Goal: Task Accomplishment & Management: Use online tool/utility

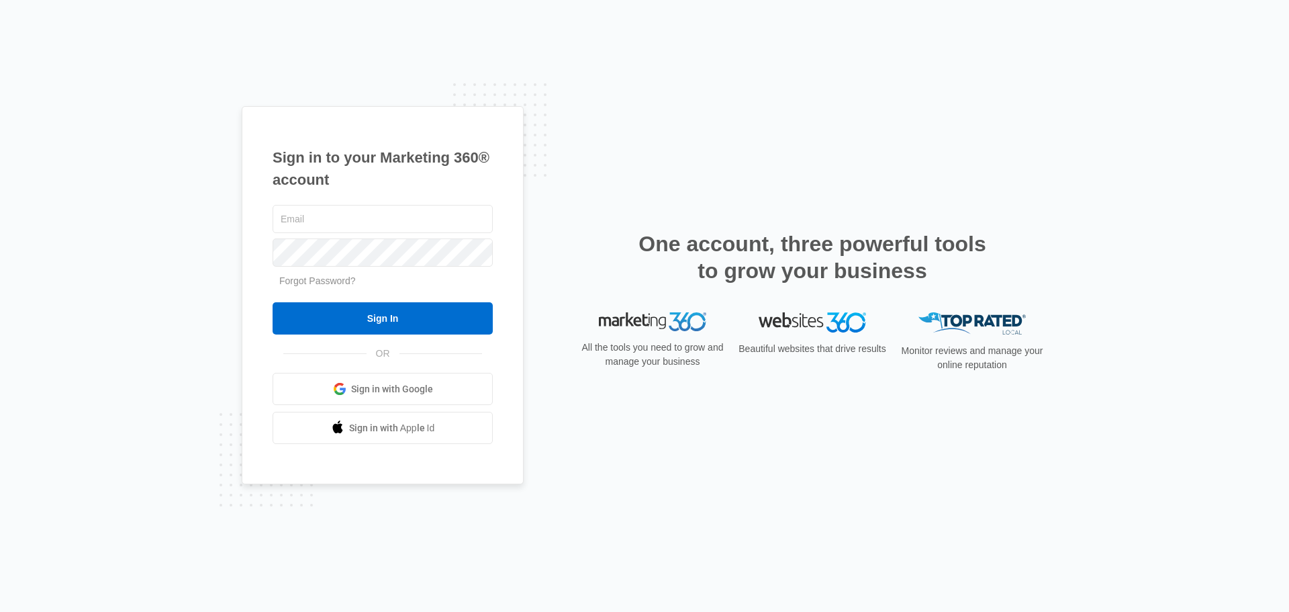
click at [369, 218] on input "text" at bounding box center [383, 219] width 220 height 28
type input "[EMAIL_ADDRESS][DOMAIN_NAME]"
click at [400, 318] on input "Sign In" at bounding box center [383, 318] width 220 height 32
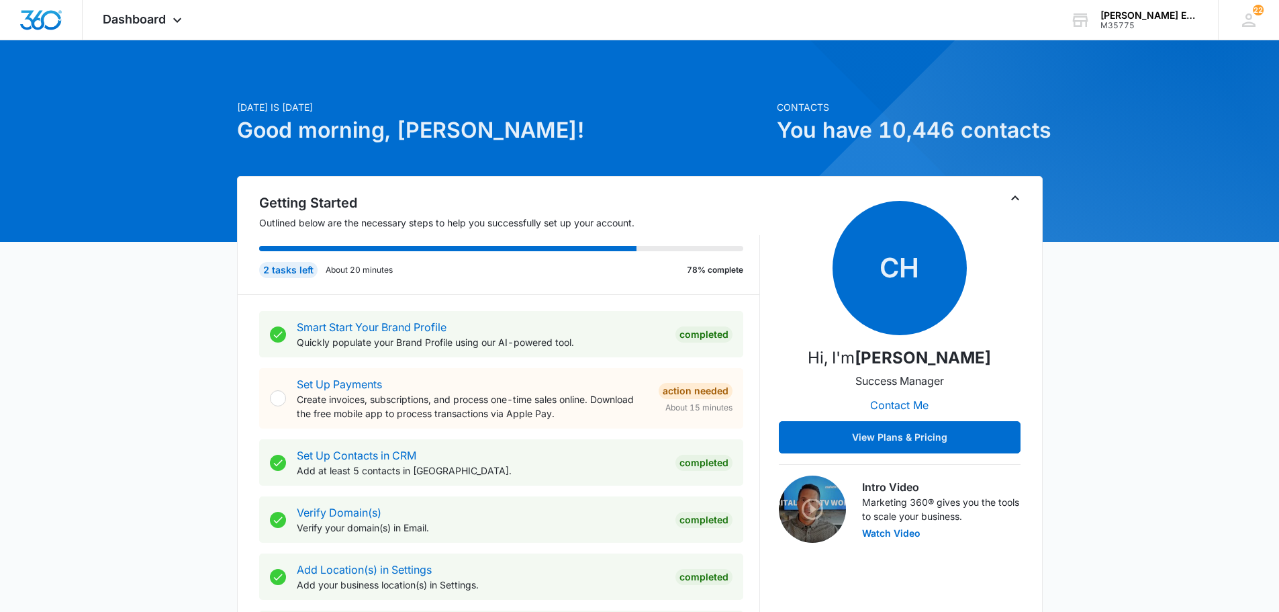
click at [177, 18] on icon at bounding box center [177, 20] width 16 height 16
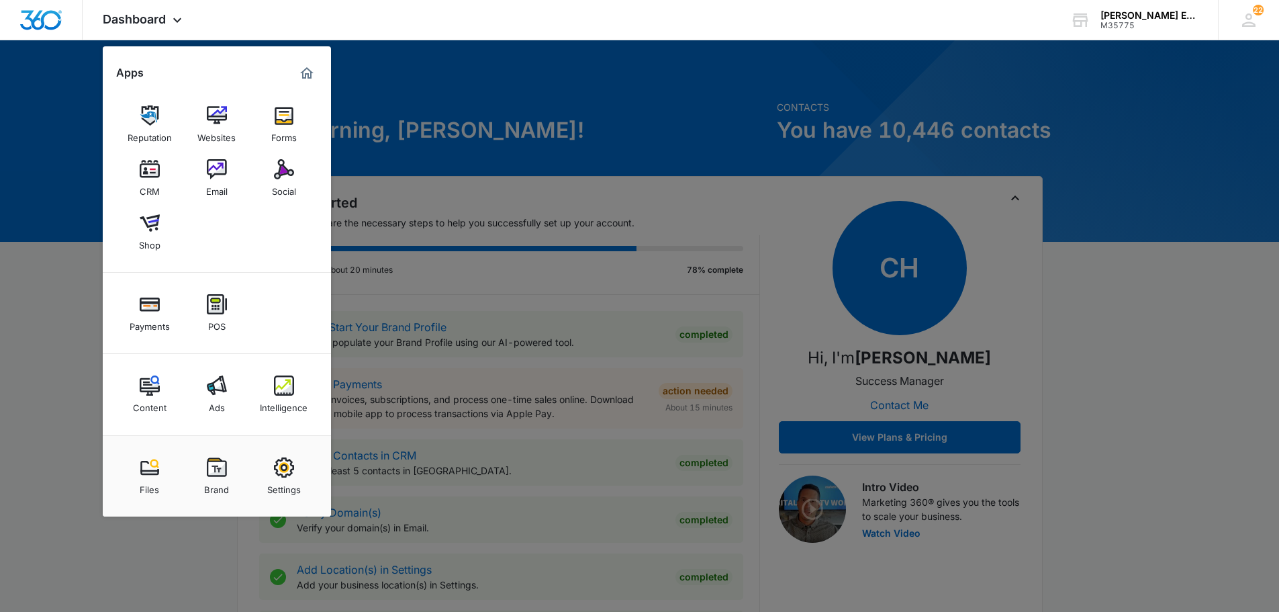
click at [147, 171] on img at bounding box center [150, 169] width 20 height 20
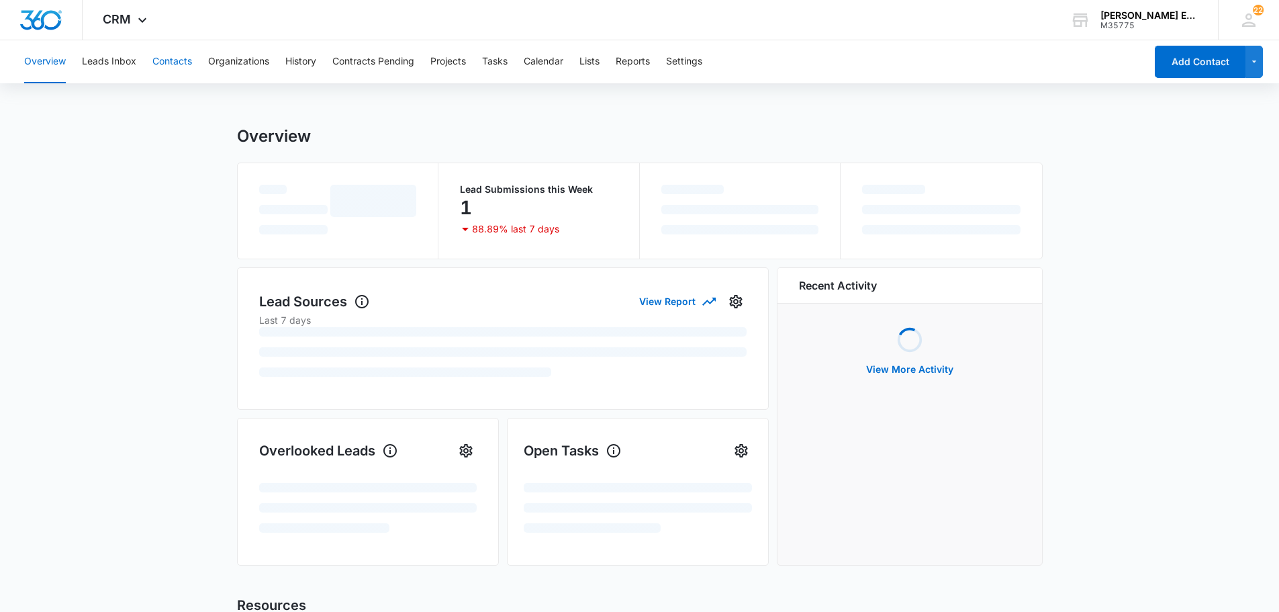
click at [173, 58] on button "Contacts" at bounding box center [172, 61] width 40 height 43
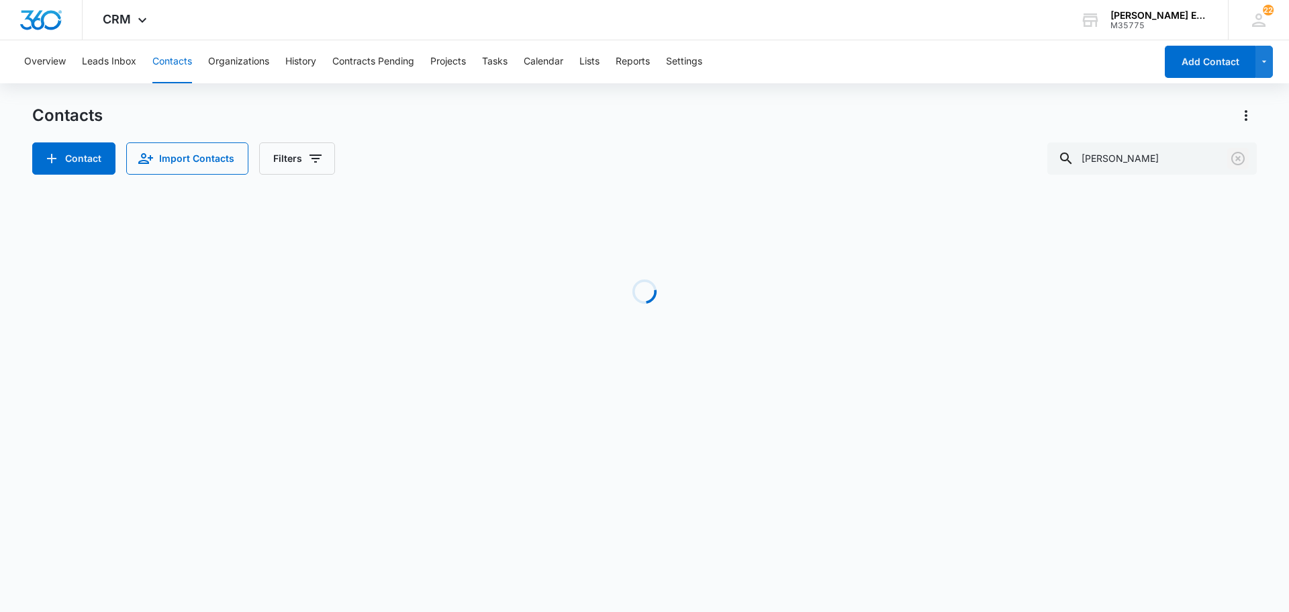
click at [1236, 163] on icon "Clear" at bounding box center [1238, 158] width 16 height 16
